Goal: Information Seeking & Learning: Learn about a topic

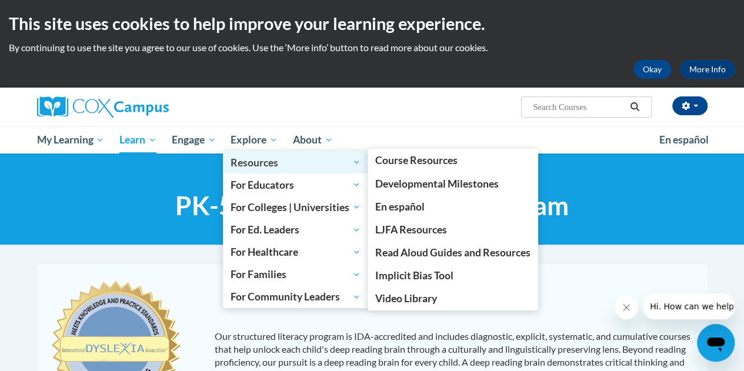
click at [236, 163] on span "Resources" at bounding box center [296, 162] width 130 height 14
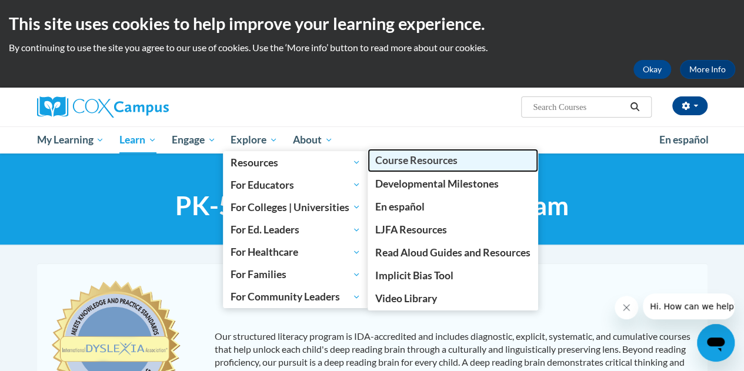
click at [399, 168] on link "Course Resources" at bounding box center [453, 160] width 171 height 23
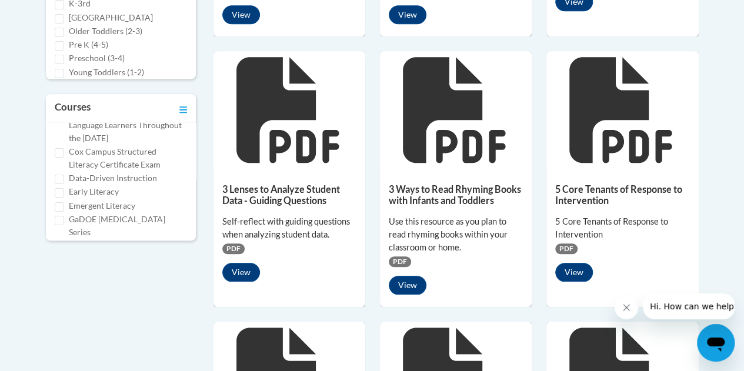
scroll to position [95, 0]
click at [98, 196] on label "Early Literacy" at bounding box center [94, 189] width 50 height 13
click at [64, 195] on input "Early Literacy" at bounding box center [59, 190] width 9 height 9
checkbox input "true"
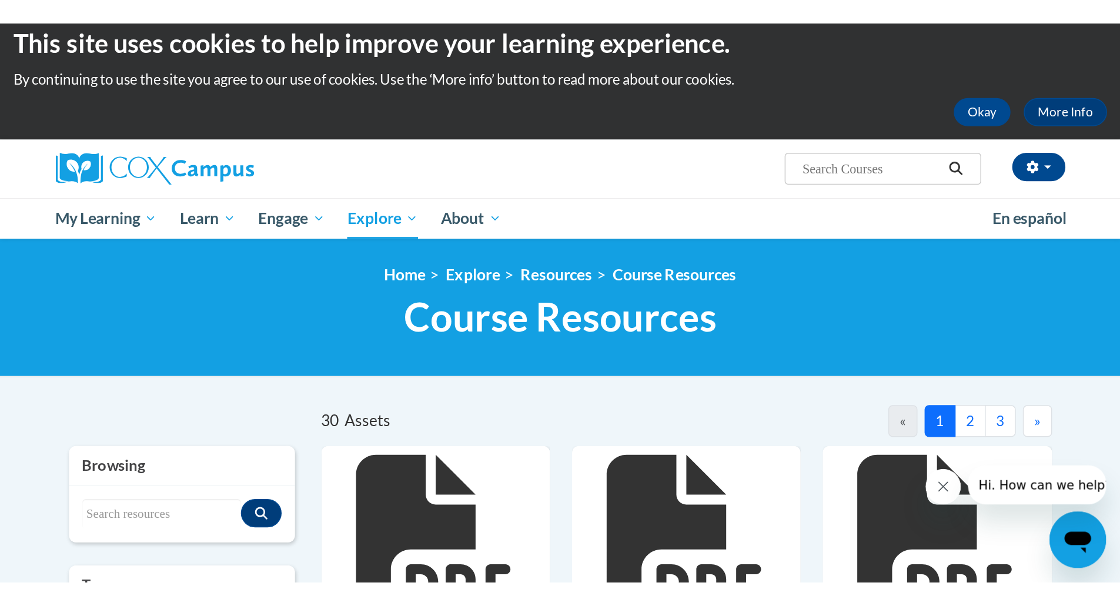
scroll to position [0, 0]
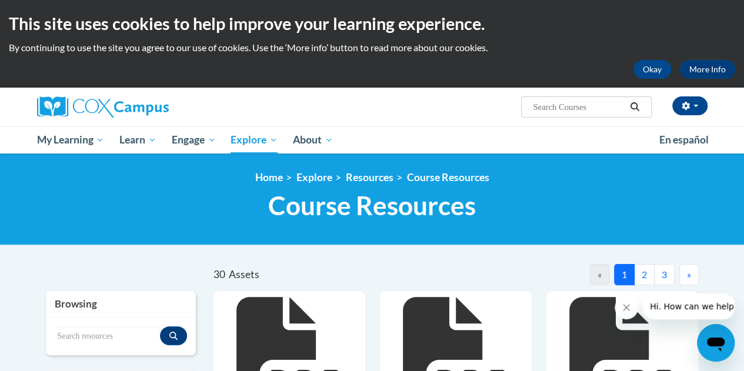
click at [534, 182] on ol "Home Explore Resources Course Resources" at bounding box center [372, 177] width 670 height 13
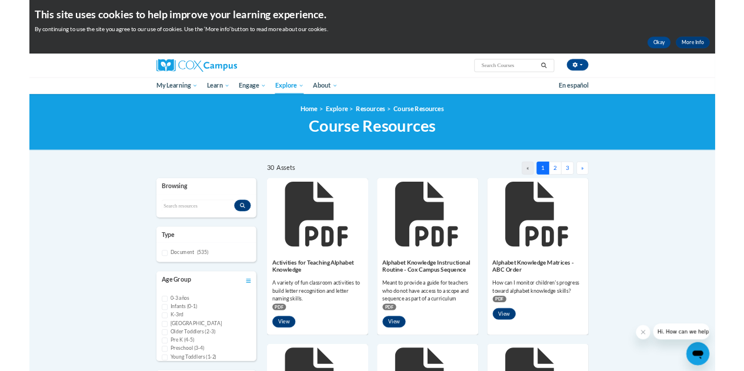
scroll to position [95, 0]
